Goal: Information Seeking & Learning: Learn about a topic

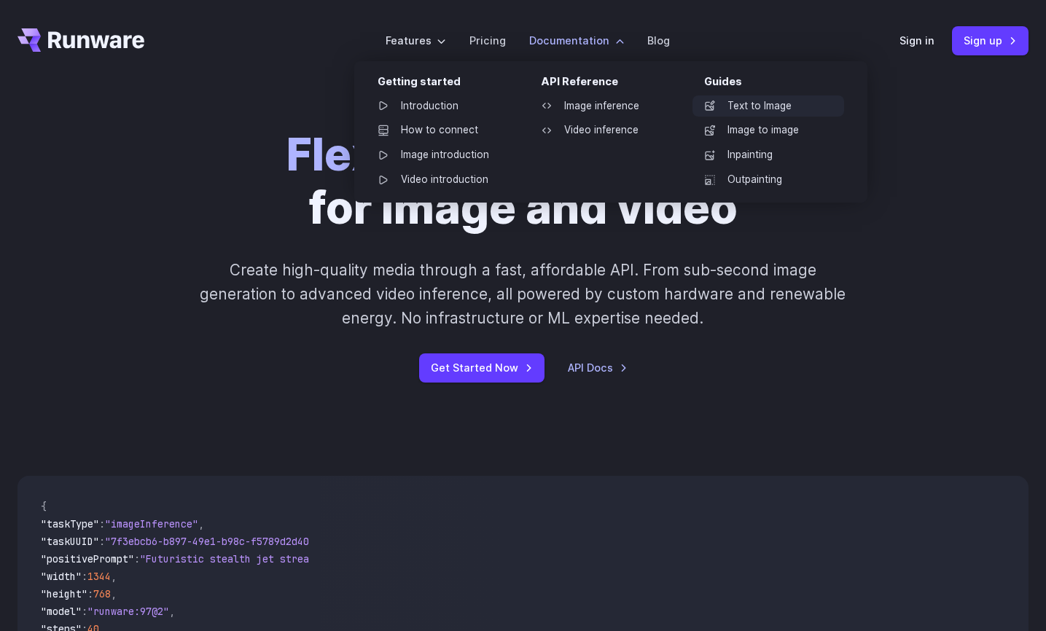
click at [734, 101] on link "Text to Image" at bounding box center [769, 106] width 152 height 22
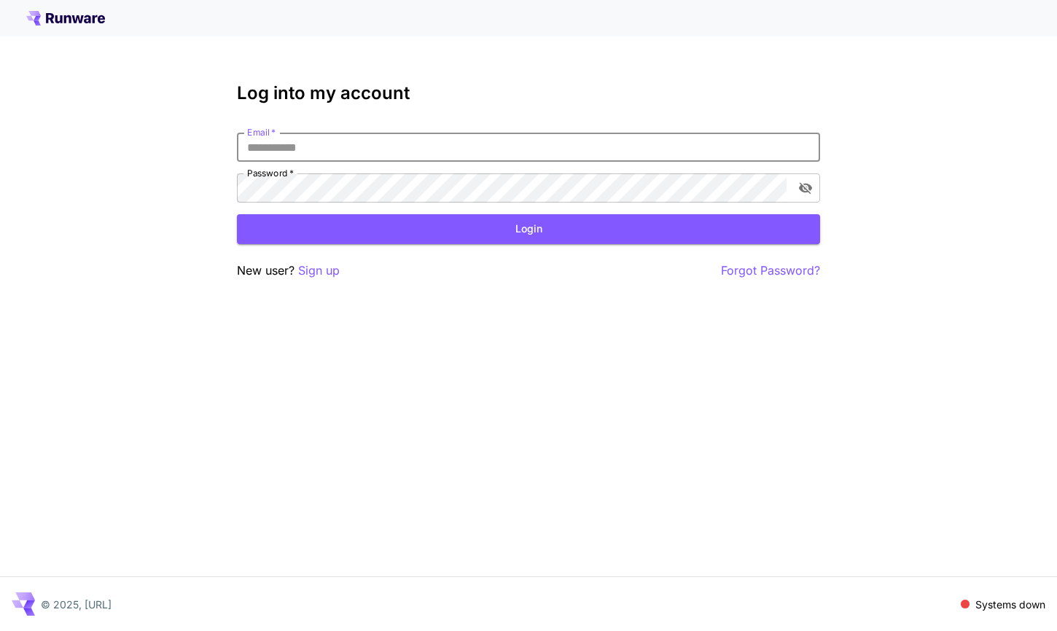
click at [502, 152] on input "Email   *" at bounding box center [528, 147] width 583 height 29
type input "**********"
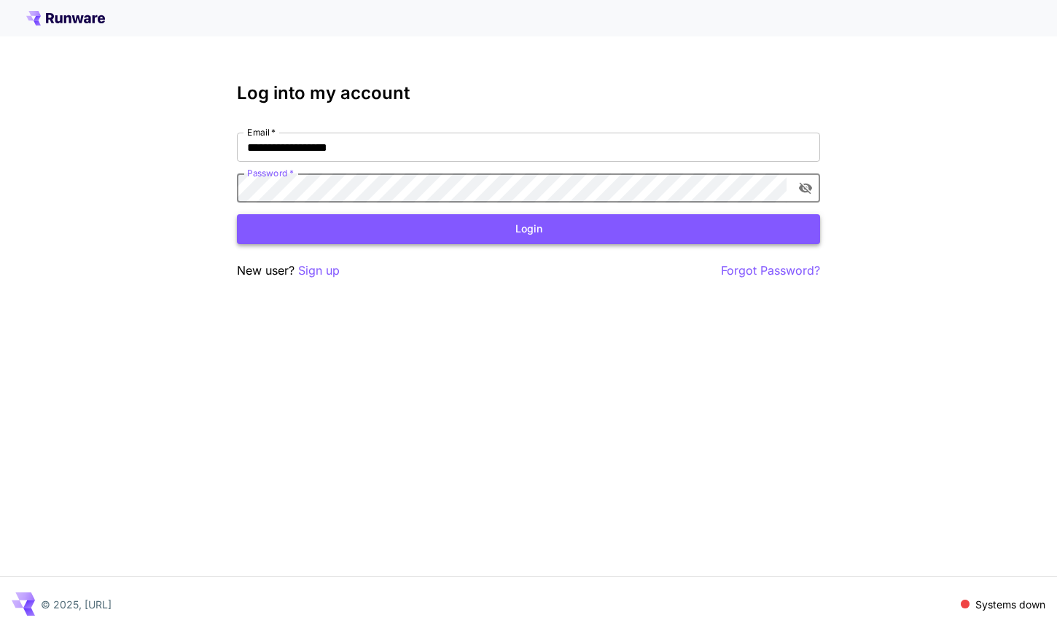
click at [531, 233] on button "Login" at bounding box center [528, 229] width 583 height 30
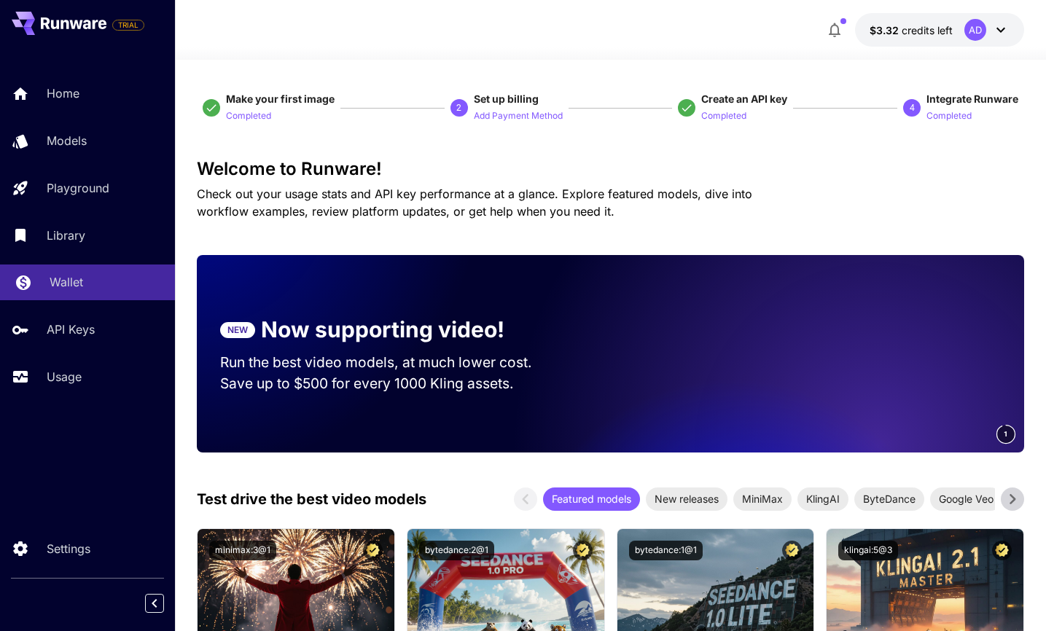
click at [69, 278] on p "Wallet" at bounding box center [67, 281] width 34 height 17
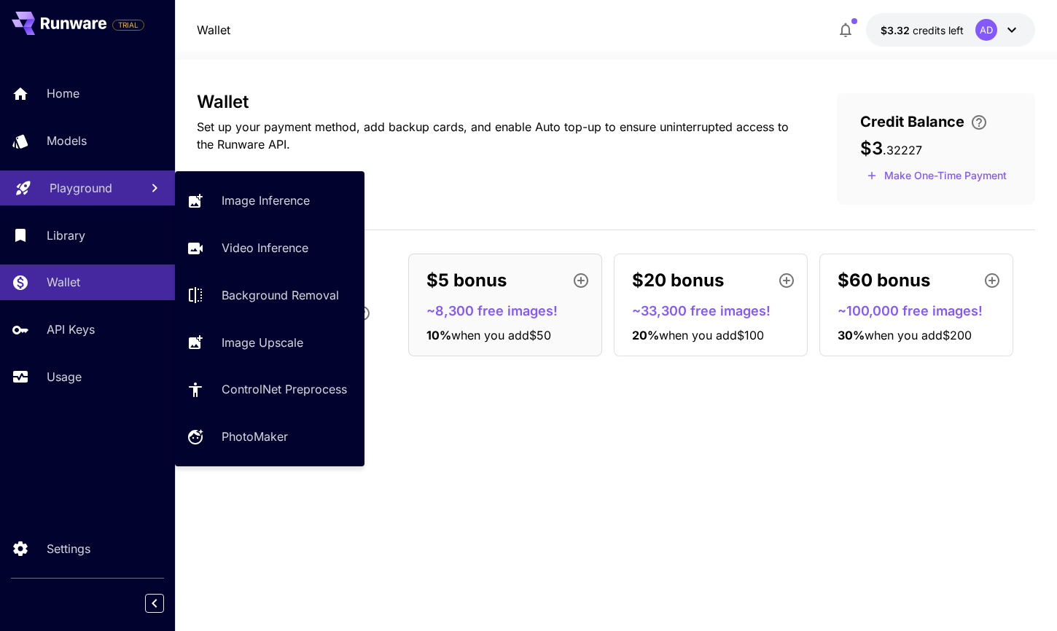
click at [88, 193] on p "Playground" at bounding box center [81, 187] width 63 height 17
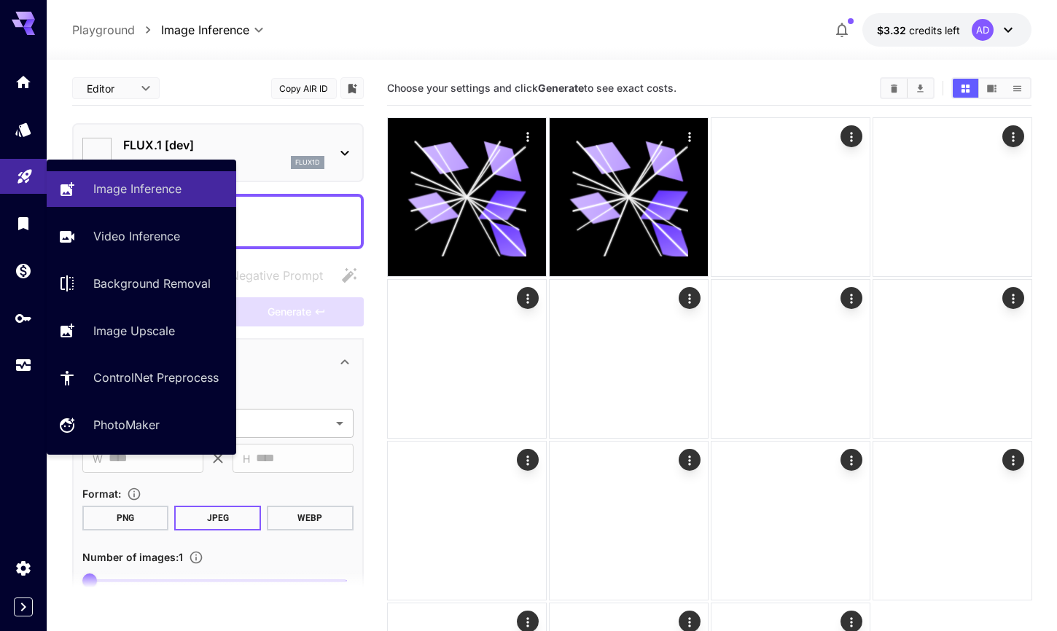
type input "**********"
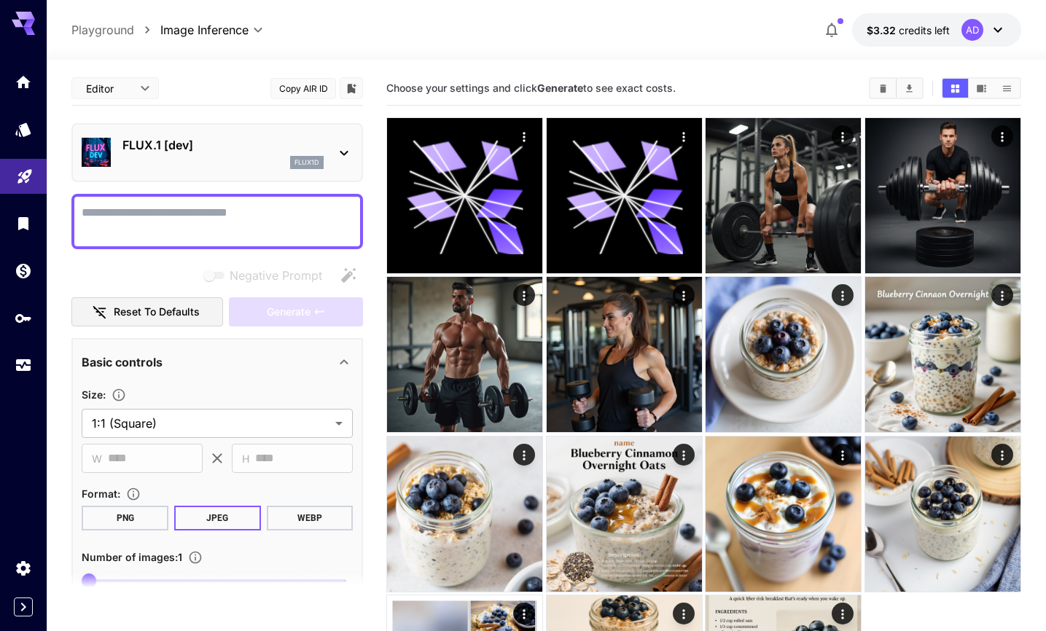
click at [238, 145] on p "FLUX.1 [dev]" at bounding box center [222, 144] width 201 height 17
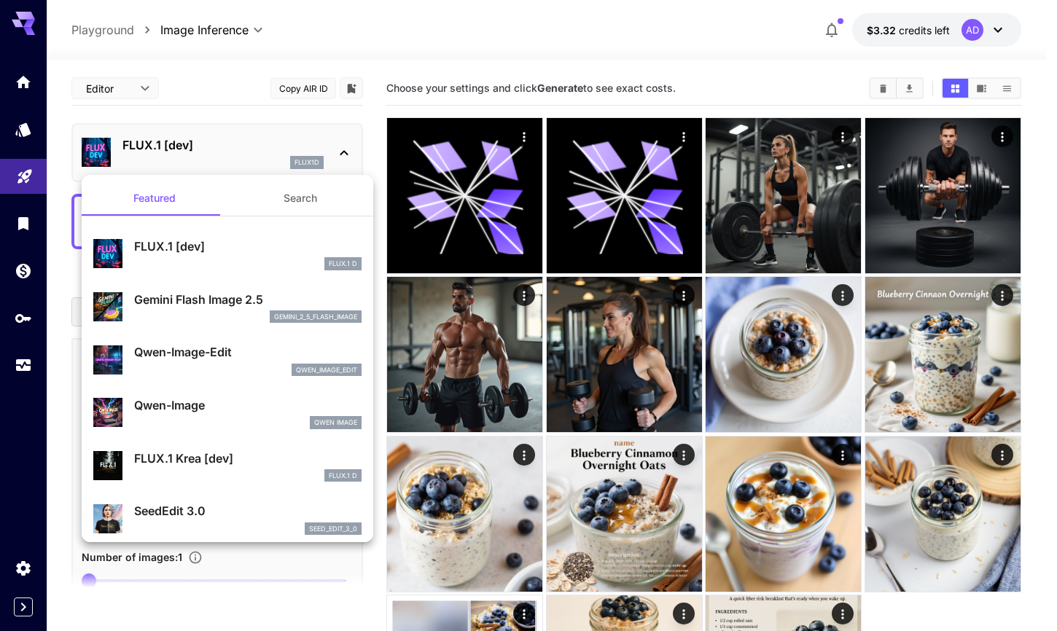
click at [262, 190] on button "Search" at bounding box center [300, 198] width 146 height 35
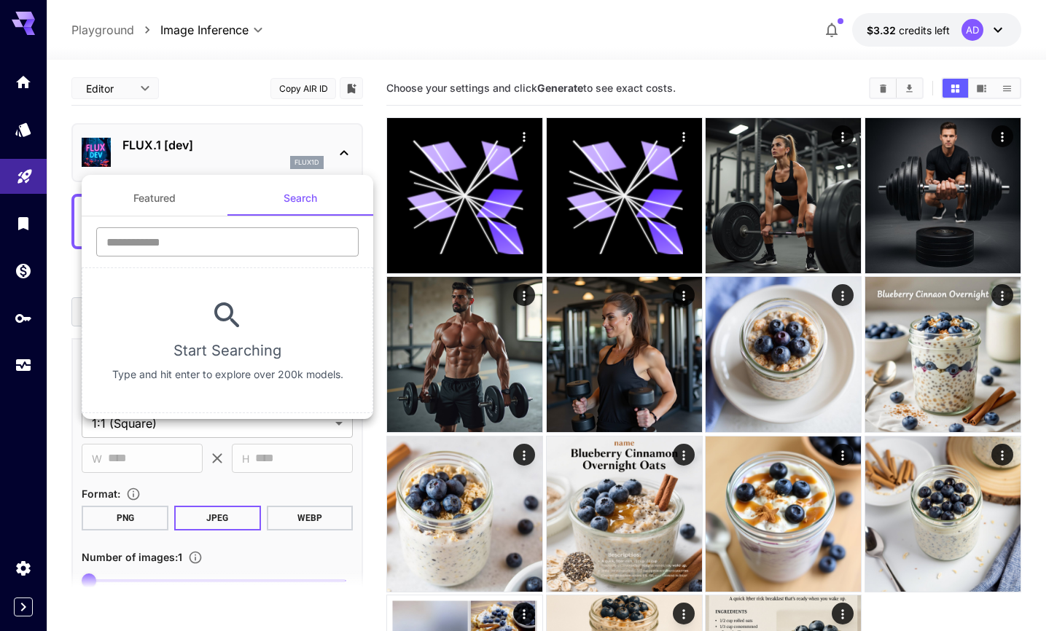
click at [220, 243] on input "text" at bounding box center [227, 241] width 262 height 29
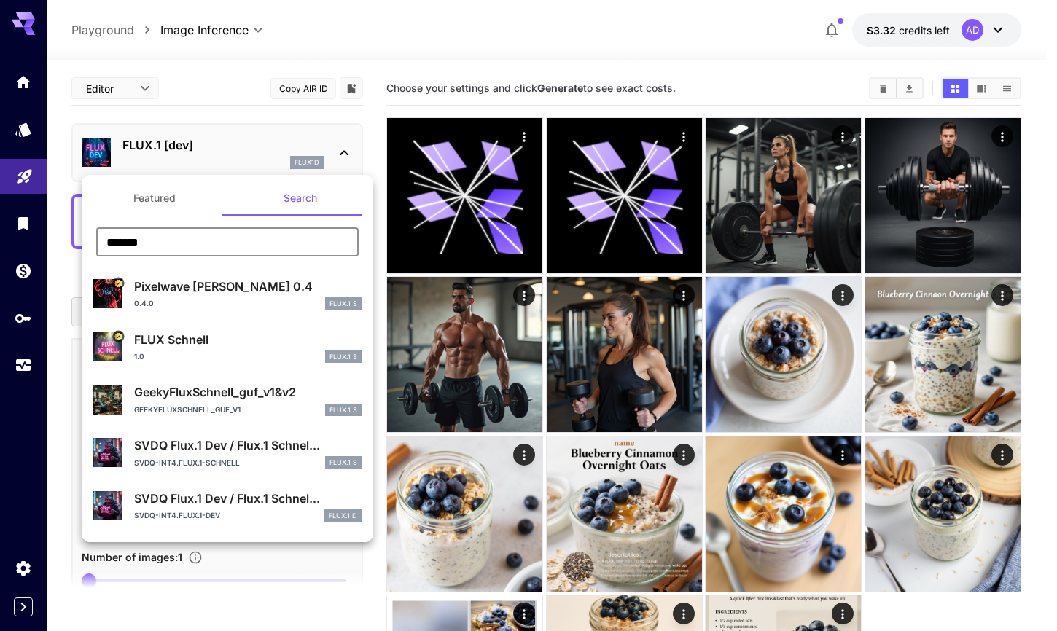
type input "*******"
click at [262, 342] on p "FLUX Schnell" at bounding box center [247, 339] width 227 height 17
type input "*"
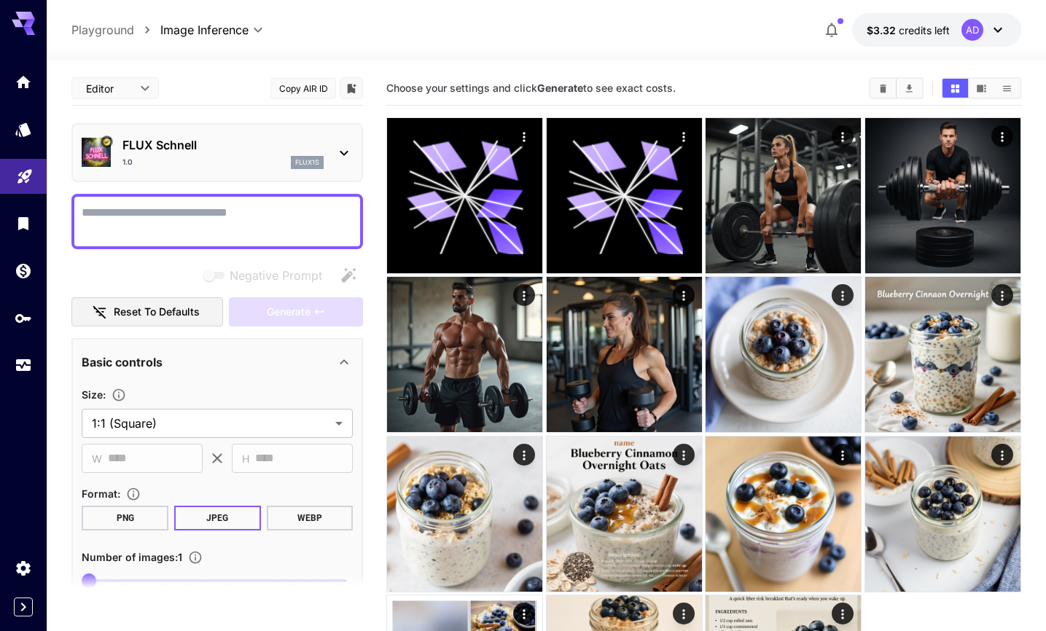
click at [299, 141] on p "FLUX Schnell" at bounding box center [222, 144] width 201 height 17
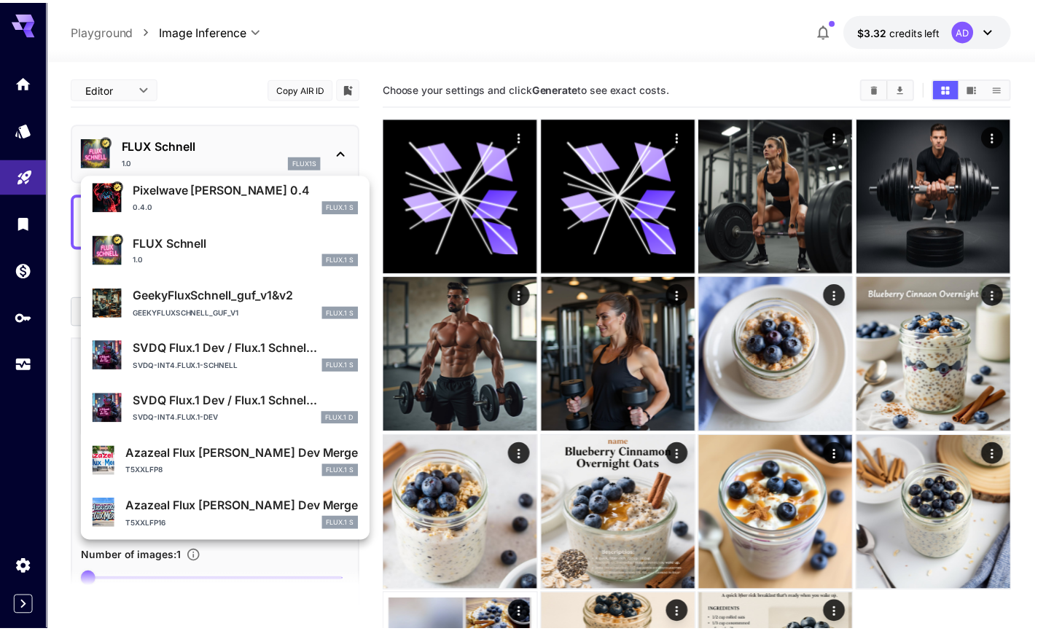
scroll to position [102, 0]
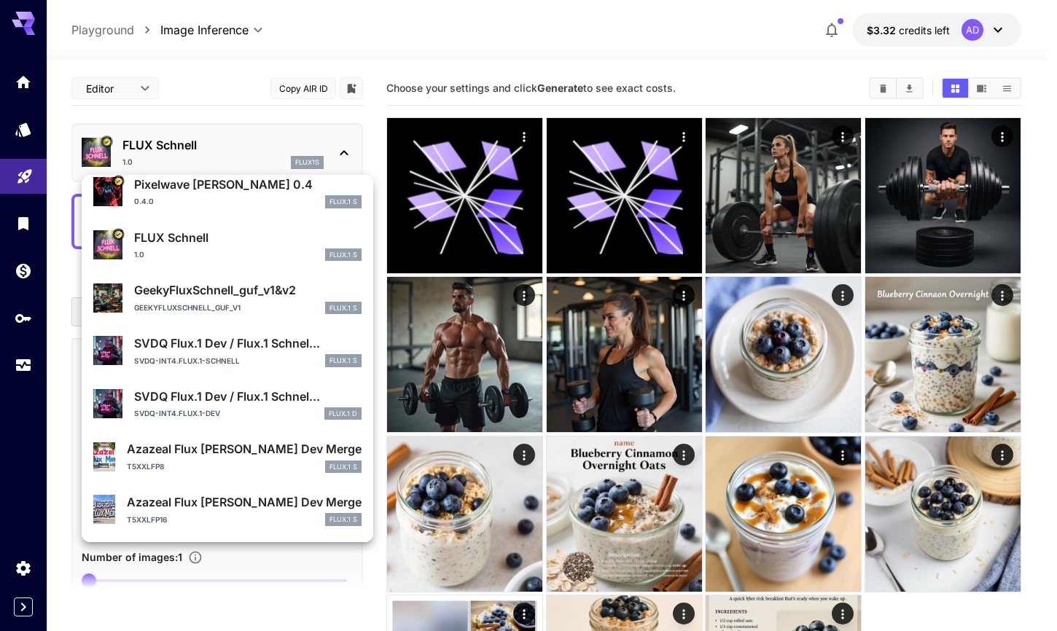
click at [314, 85] on div at bounding box center [528, 315] width 1057 height 631
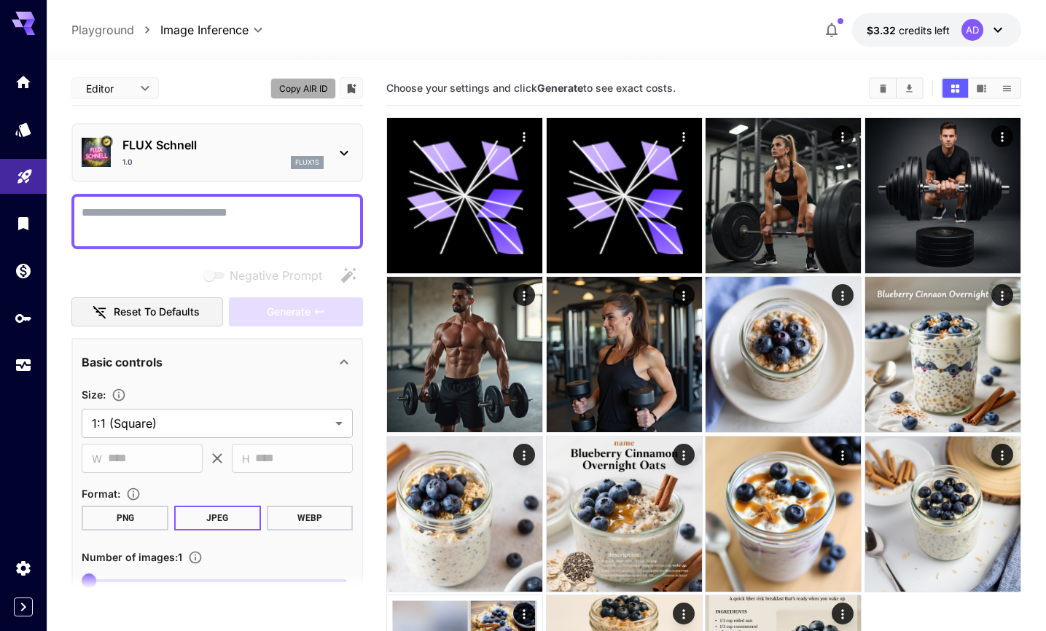
click at [302, 87] on button "Copy AIR ID" at bounding box center [303, 88] width 66 height 21
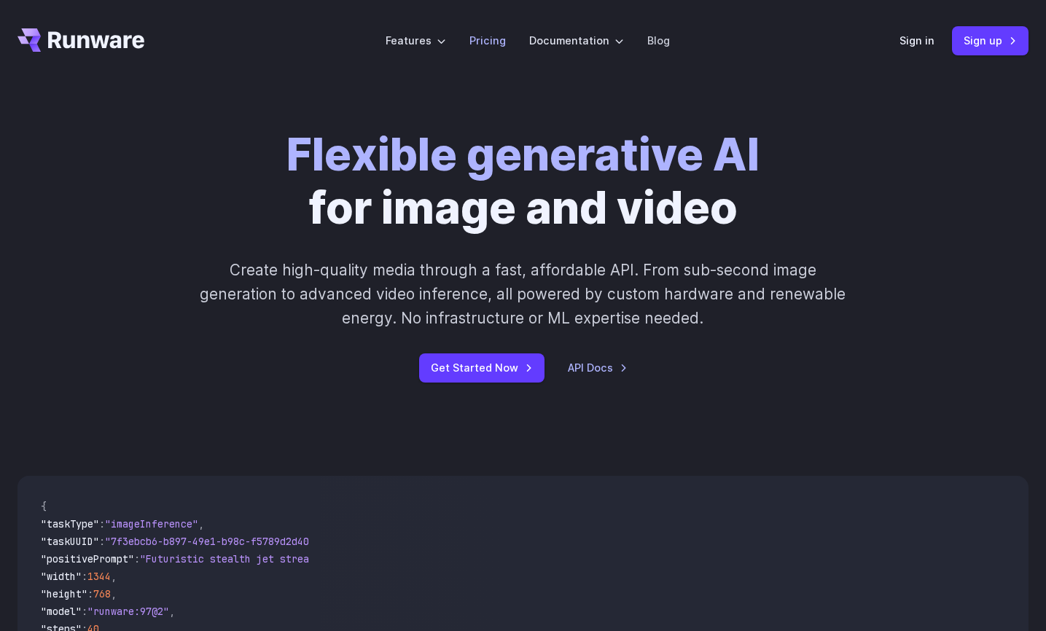
click at [484, 42] on link "Pricing" at bounding box center [487, 40] width 36 height 17
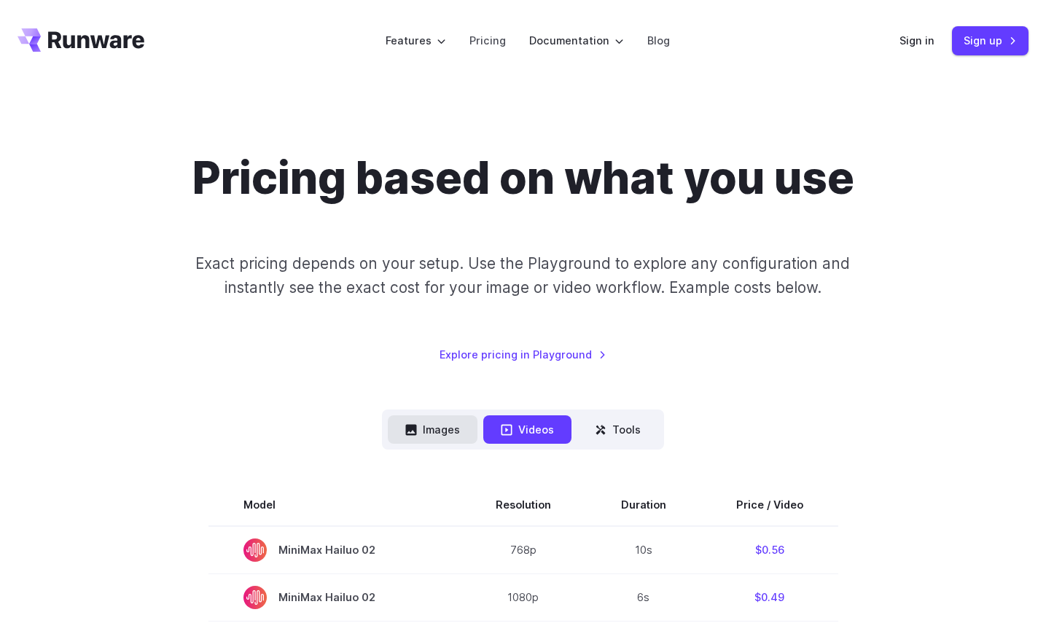
click at [427, 430] on button "Images" at bounding box center [433, 430] width 90 height 28
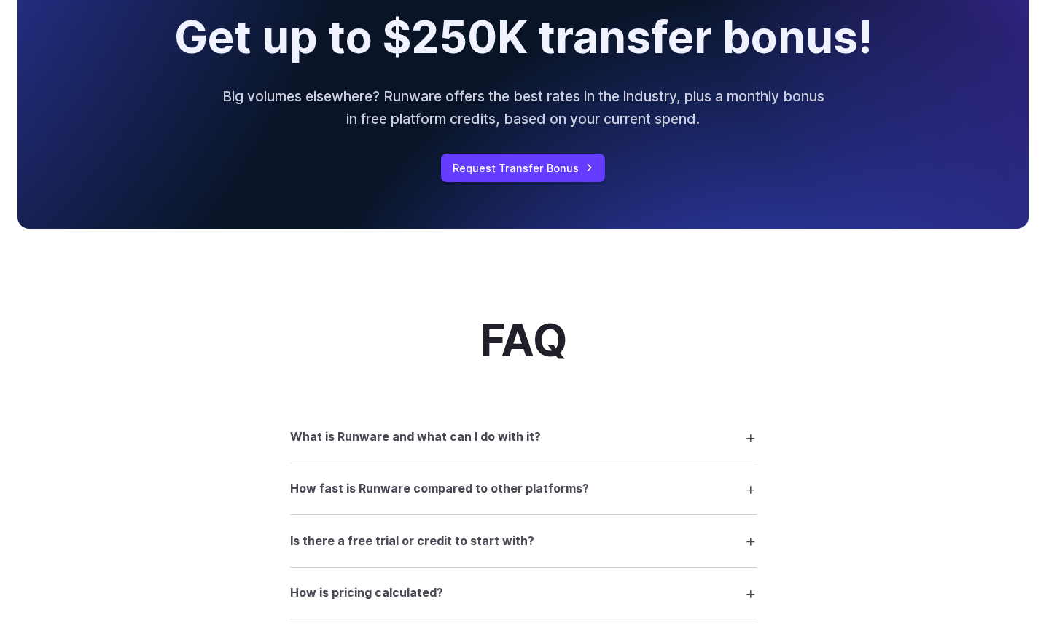
scroll to position [1747, 0]
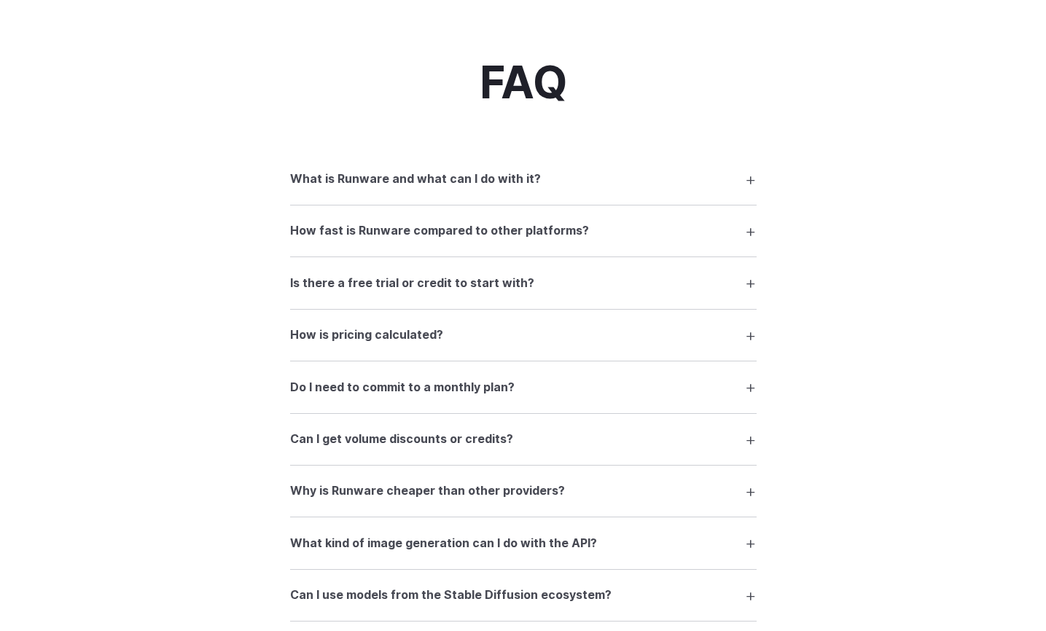
click at [682, 349] on summary "How is pricing calculated?" at bounding box center [523, 335] width 467 height 28
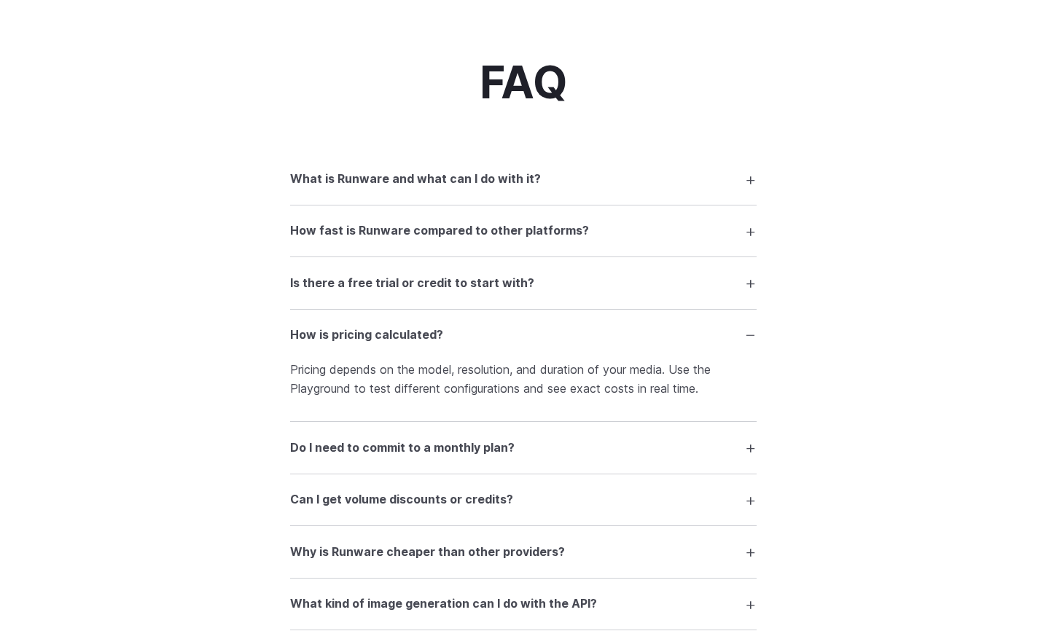
click at [689, 343] on summary "How is pricing calculated?" at bounding box center [523, 335] width 467 height 28
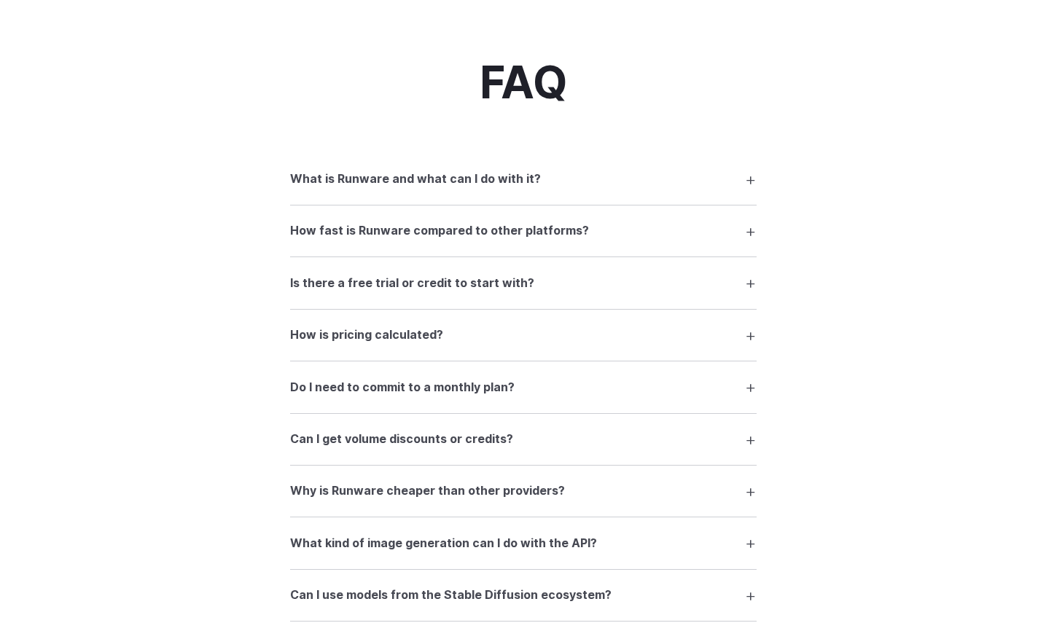
click at [687, 449] on summary "Can I get volume discounts or credits?" at bounding box center [523, 440] width 467 height 28
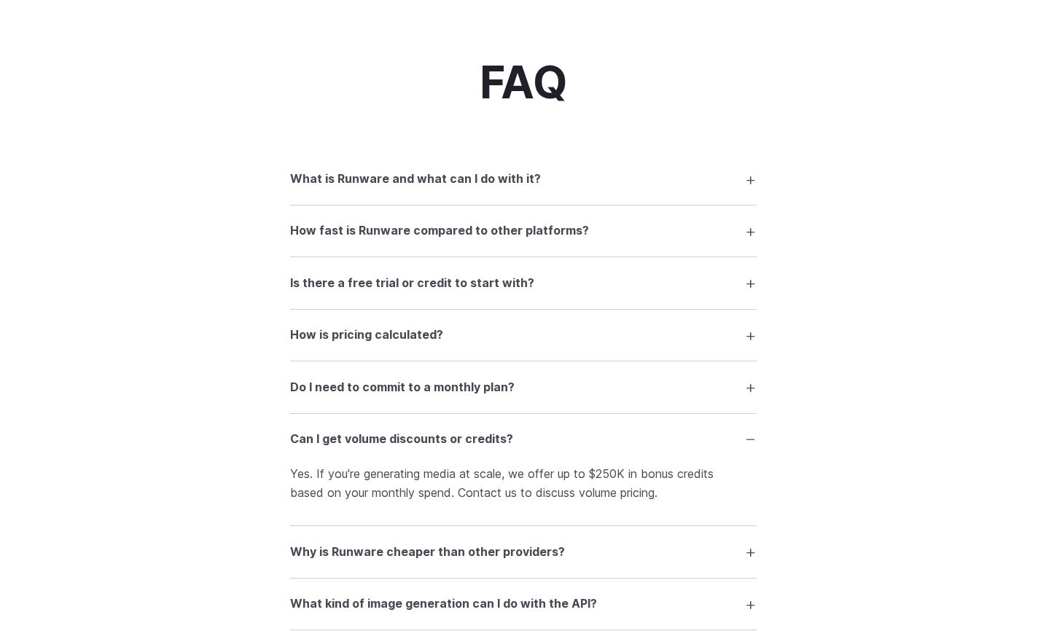
click at [687, 443] on summary "Can I get volume discounts or credits?" at bounding box center [523, 440] width 467 height 28
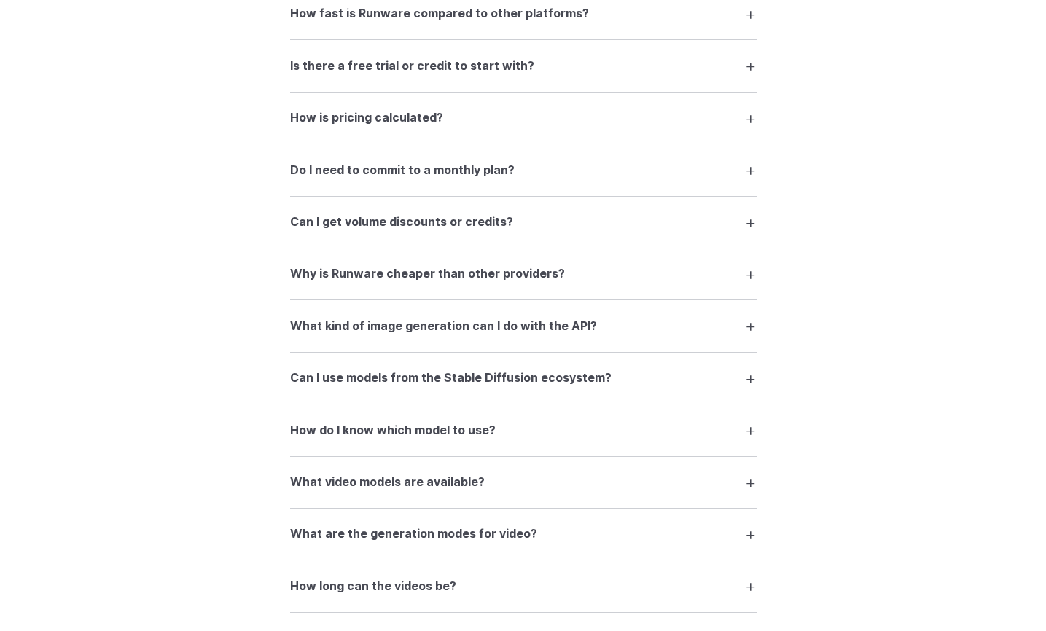
scroll to position [1965, 0]
click at [397, 282] on h3 "Why is Runware cheaper than other providers?" at bounding box center [427, 272] width 275 height 19
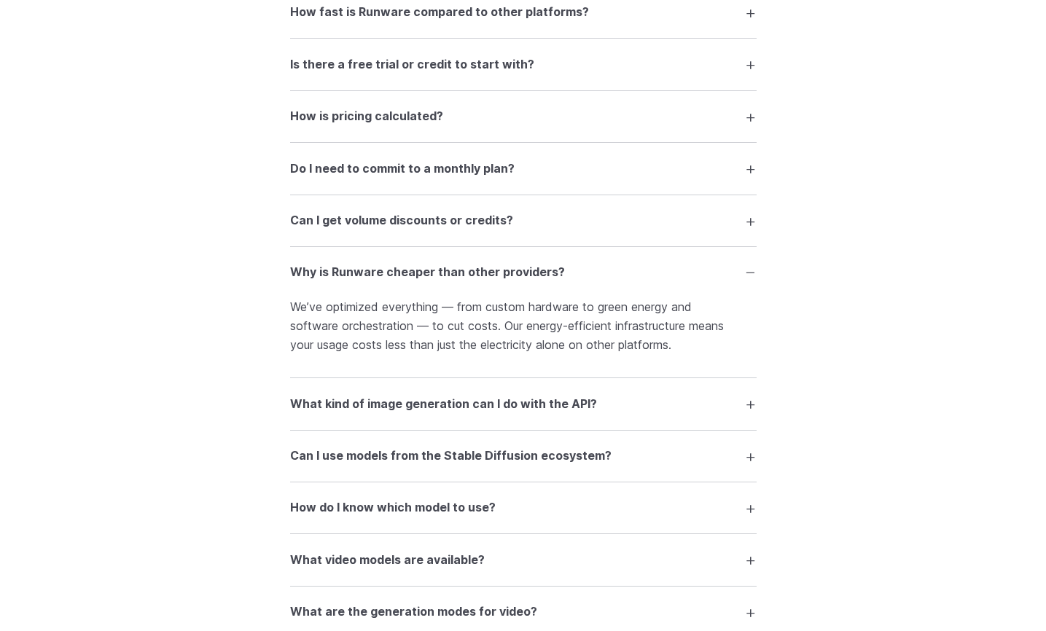
click at [367, 281] on h3 "Why is Runware cheaper than other providers?" at bounding box center [427, 272] width 275 height 19
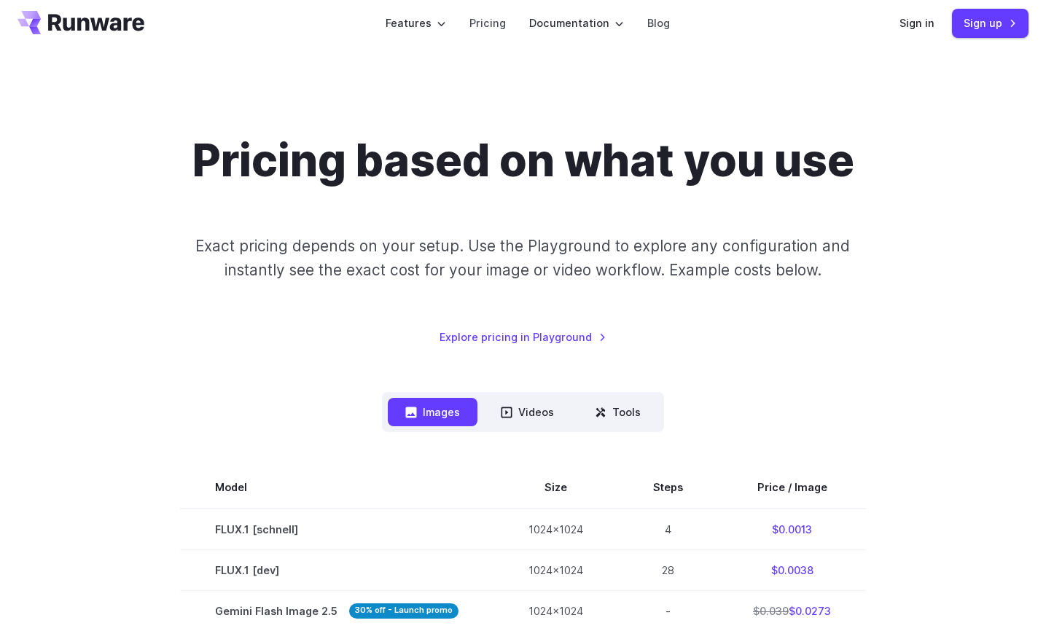
scroll to position [0, 0]
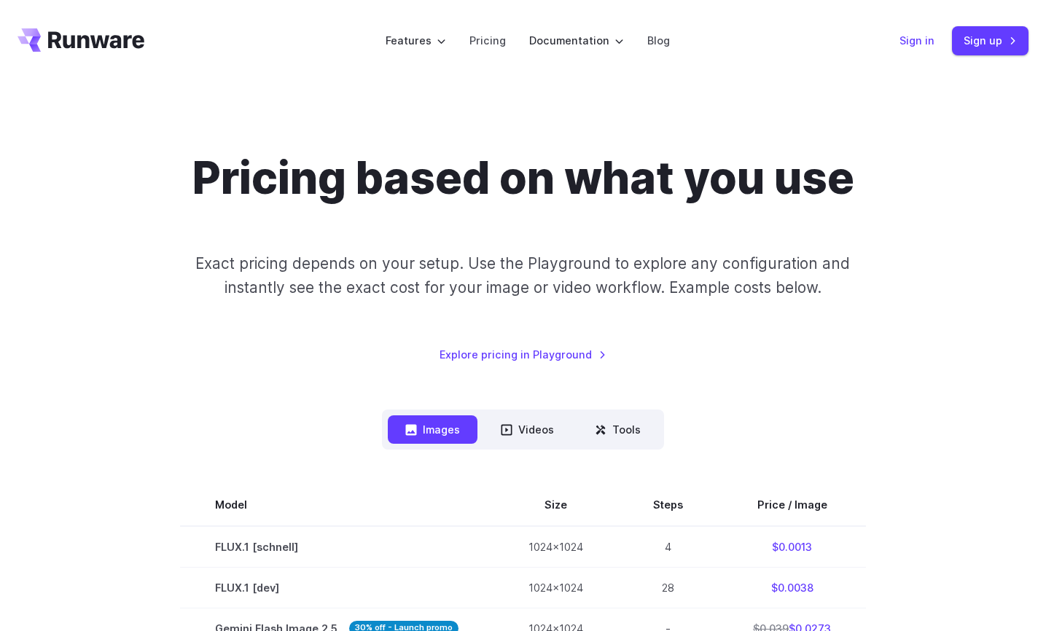
click at [922, 35] on link "Sign in" at bounding box center [917, 40] width 35 height 17
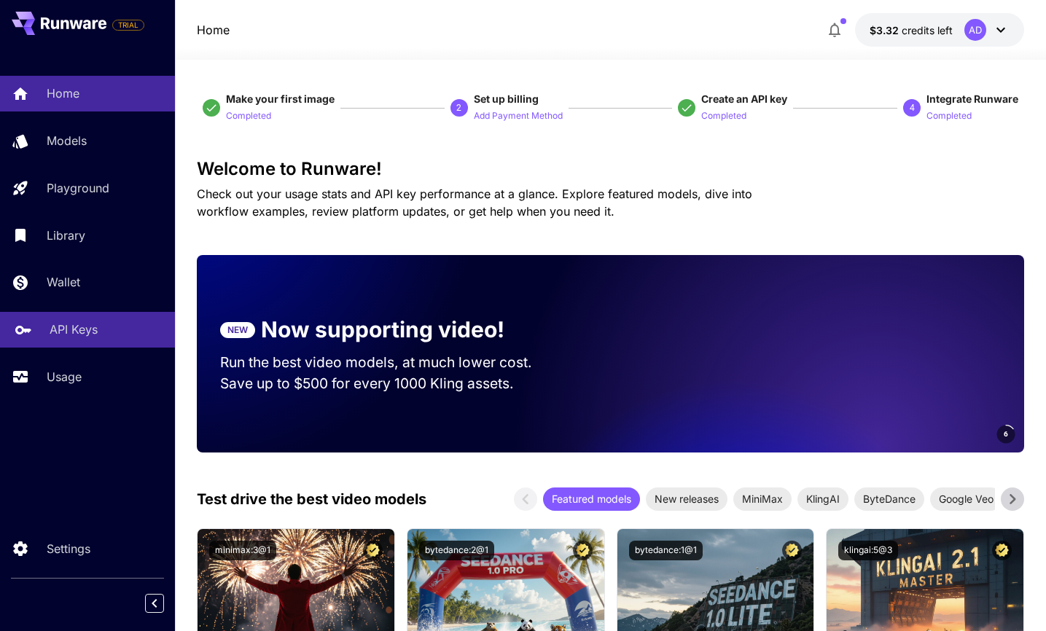
click at [55, 338] on p "API Keys" at bounding box center [74, 329] width 48 height 17
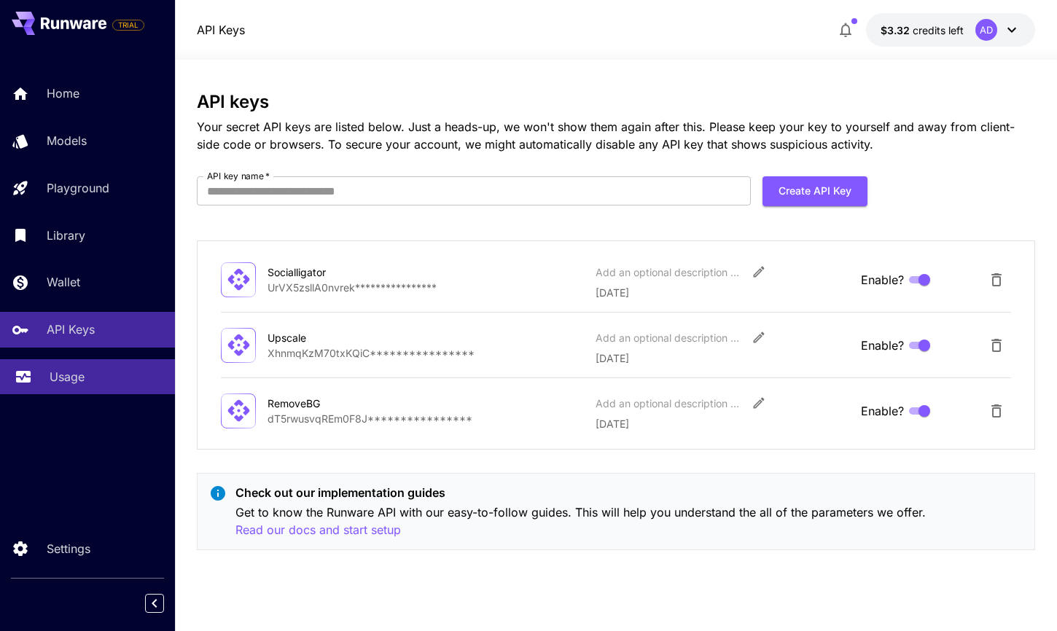
click at [101, 386] on div "Usage" at bounding box center [107, 376] width 114 height 17
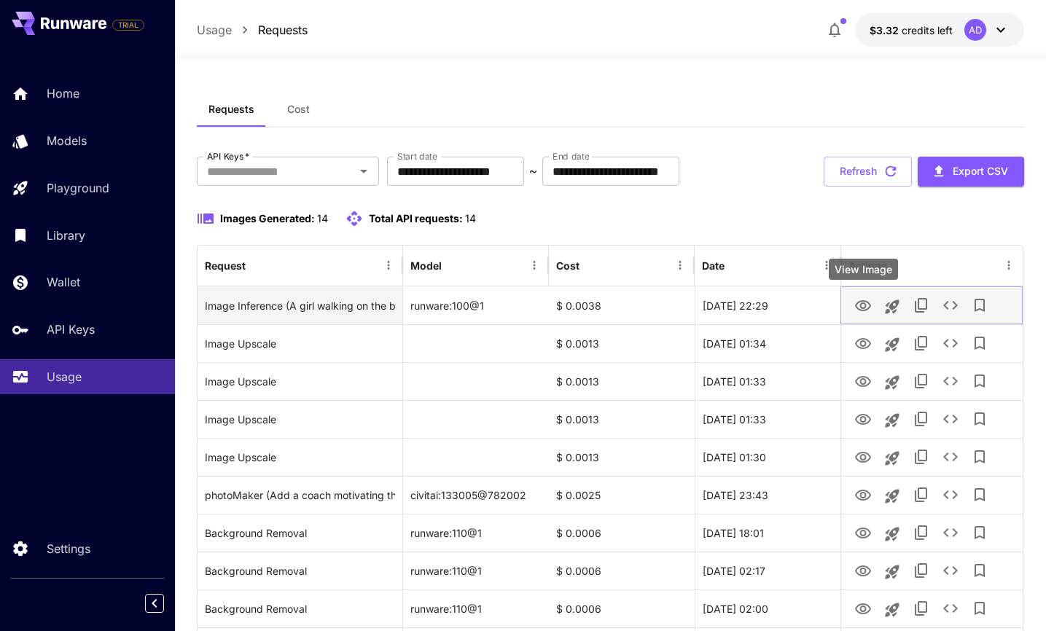
click at [860, 305] on icon "View Image" at bounding box center [863, 305] width 16 height 11
